Goal: Check status: Check status

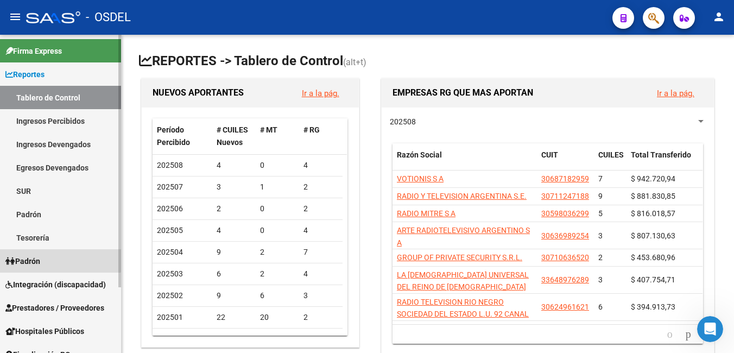
click at [35, 258] on span "Padrón" at bounding box center [22, 261] width 35 height 12
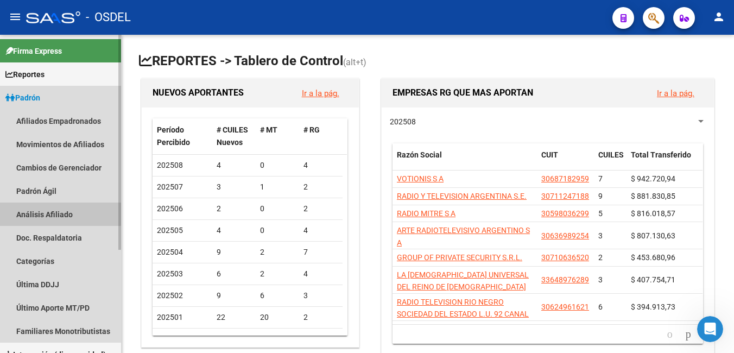
click at [50, 213] on link "Análisis Afiliado" at bounding box center [60, 213] width 121 height 23
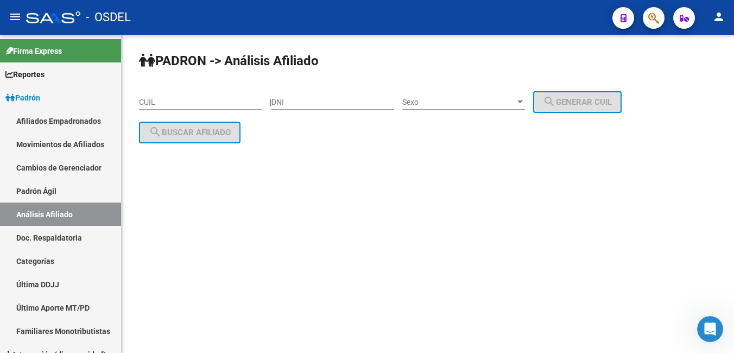
click at [295, 102] on input "DNI" at bounding box center [332, 102] width 123 height 9
type input "1636301"
click at [430, 100] on span "Sexo" at bounding box center [458, 102] width 113 height 9
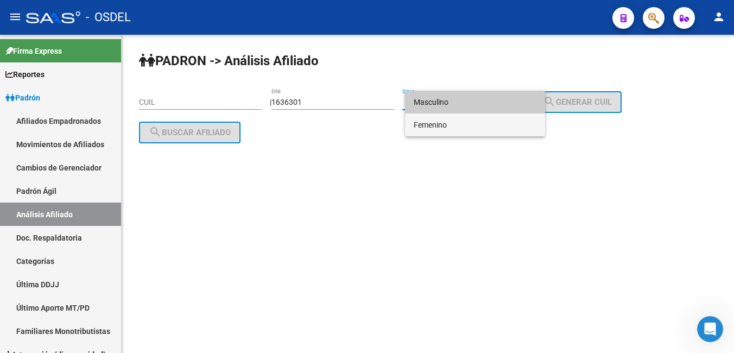
click at [442, 124] on span "Femenino" at bounding box center [475, 124] width 123 height 23
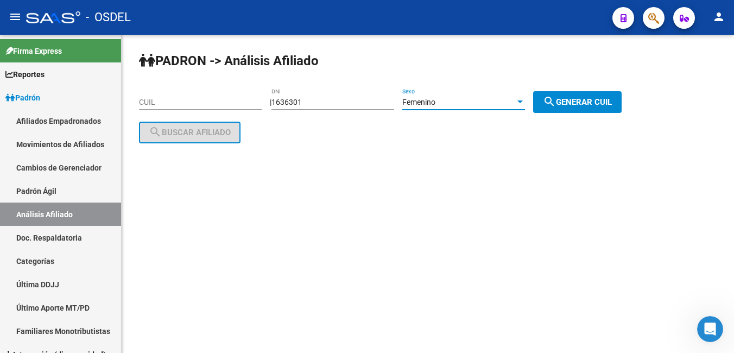
click at [569, 112] on button "search Generar CUIL" at bounding box center [577, 102] width 88 height 22
type input "23-01636301-4"
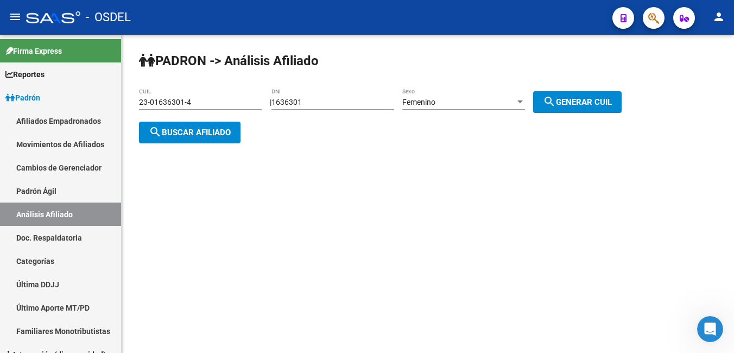
click at [556, 103] on mat-icon "search" at bounding box center [549, 101] width 13 height 13
click at [199, 132] on span "search Buscar afiliado" at bounding box center [190, 133] width 82 height 10
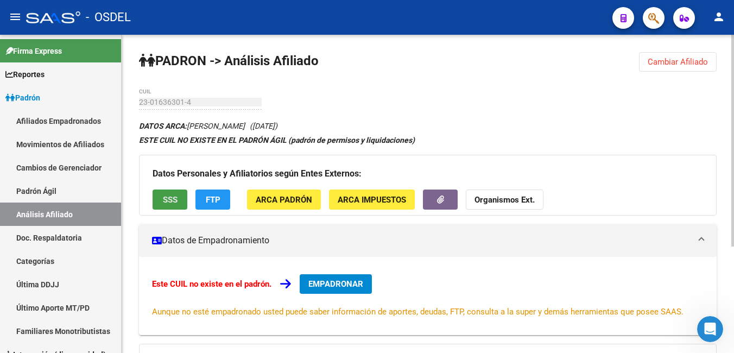
click at [169, 199] on span "SSS" at bounding box center [170, 200] width 15 height 10
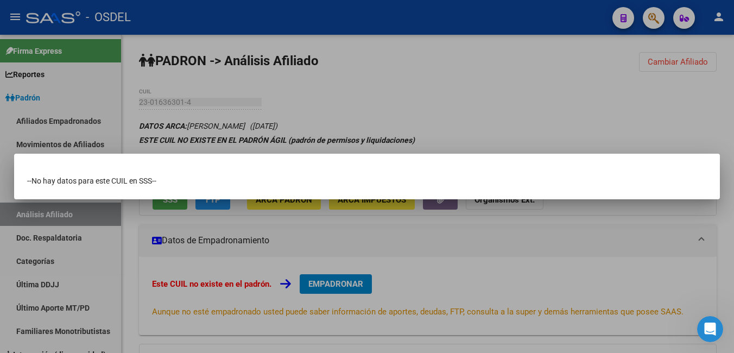
click at [658, 108] on div at bounding box center [367, 176] width 734 height 353
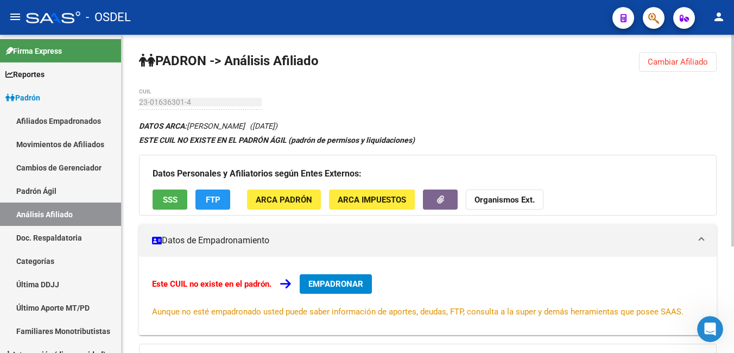
click at [691, 63] on span "Cambiar Afiliado" at bounding box center [678, 62] width 60 height 10
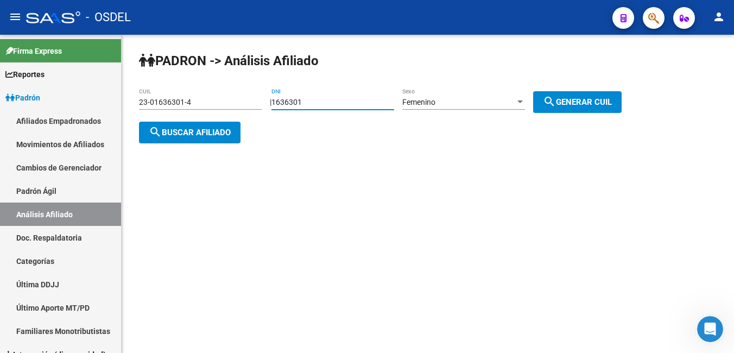
drag, startPoint x: 316, startPoint y: 98, endPoint x: 261, endPoint y: 99, distance: 55.4
click at [261, 99] on app-analisis-afiliado "PADRON -> Análisis Afiliado 23-01636301-4 CUIL | 1636301 DNI Femenino Sexo sear…" at bounding box center [384, 117] width 491 height 39
type input "49670835"
click at [556, 104] on mat-icon "search" at bounding box center [549, 101] width 13 height 13
type input "27-49670835-6"
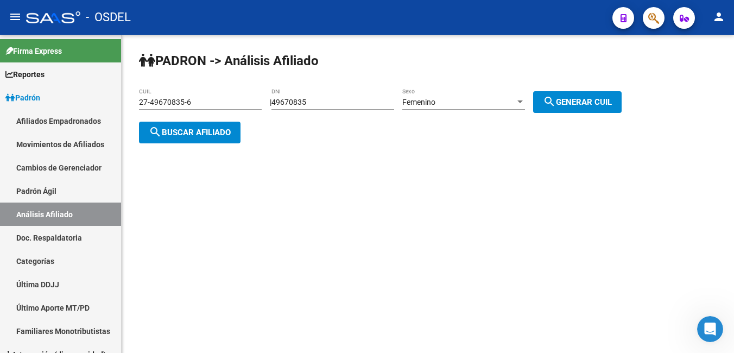
click at [214, 135] on span "search Buscar afiliado" at bounding box center [190, 133] width 82 height 10
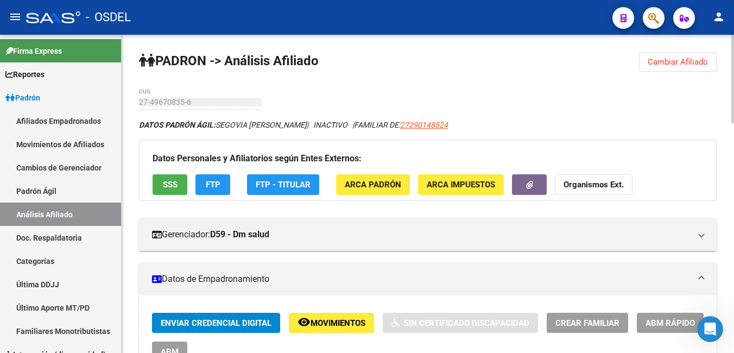
click at [160, 185] on button "SSS" at bounding box center [170, 184] width 35 height 20
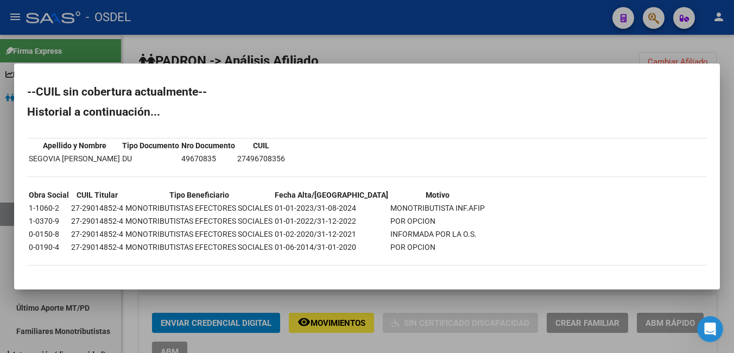
click at [527, 53] on div at bounding box center [367, 176] width 734 height 353
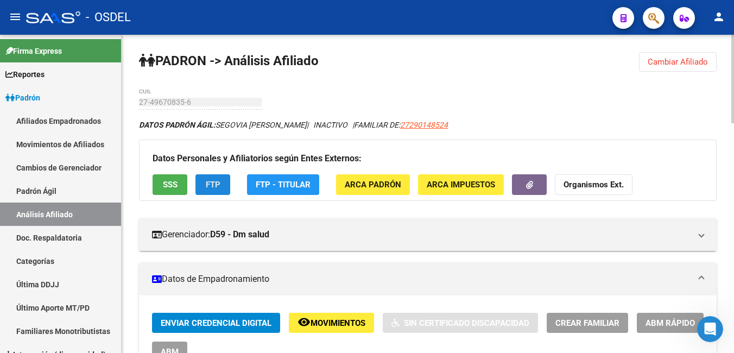
click at [220, 182] on button "FTP" at bounding box center [212, 184] width 35 height 20
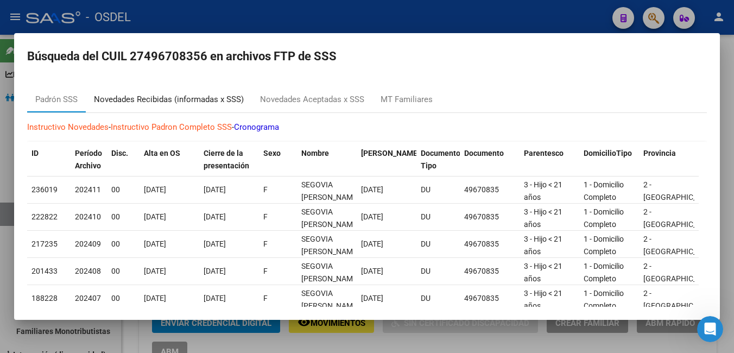
click at [131, 97] on div "Novedades Recibidas (informadas x SSS)" at bounding box center [169, 99] width 150 height 12
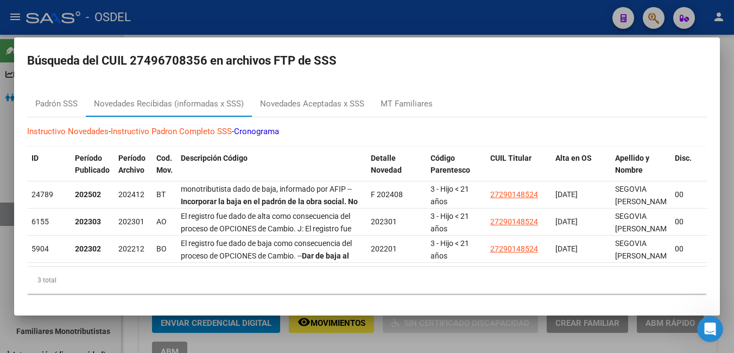
click at [729, 58] on div at bounding box center [367, 176] width 734 height 353
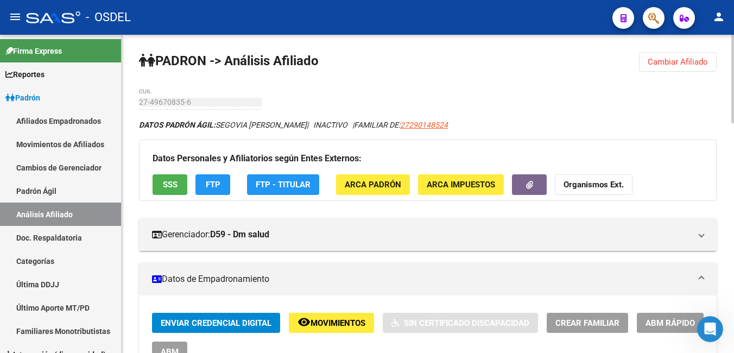
click at [689, 64] on span "Cambiar Afiliado" at bounding box center [678, 62] width 60 height 10
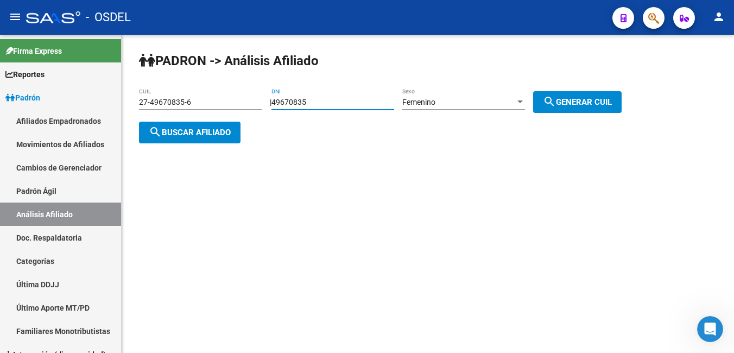
drag, startPoint x: 322, startPoint y: 100, endPoint x: 272, endPoint y: 101, distance: 49.4
click at [272, 101] on div "| 49670835 DNI Femenino Sexo search Generar CUIL" at bounding box center [450, 102] width 360 height 9
type input "30696195"
click at [575, 98] on span "search Generar CUIL" at bounding box center [577, 102] width 69 height 10
type input "27-30696195-6"
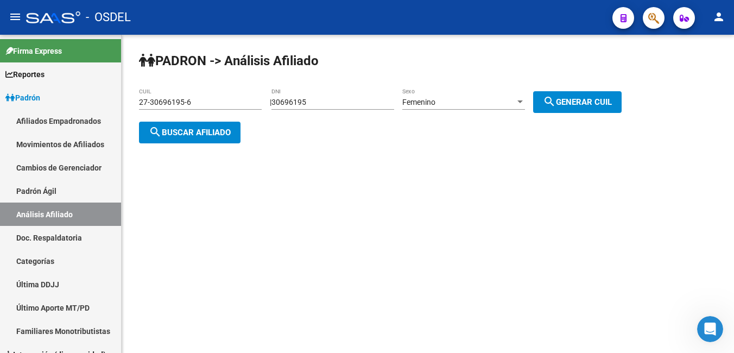
click at [214, 128] on span "search Buscar afiliado" at bounding box center [190, 133] width 82 height 10
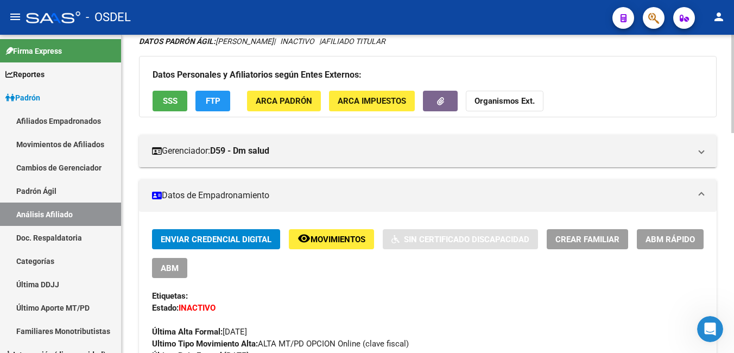
scroll to position [54, 0]
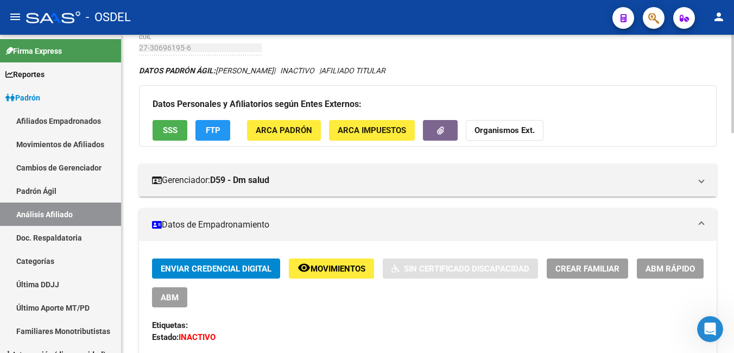
click at [207, 132] on span "FTP" at bounding box center [213, 131] width 15 height 10
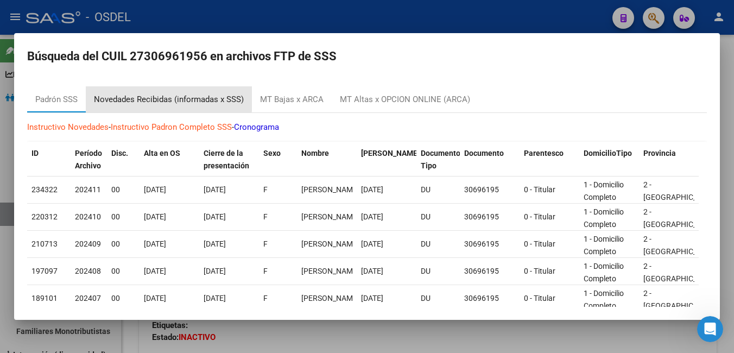
click at [159, 98] on div "Novedades Recibidas (informadas x SSS)" at bounding box center [169, 99] width 150 height 12
